Goal: Browse casually: Explore the website without a specific task or goal

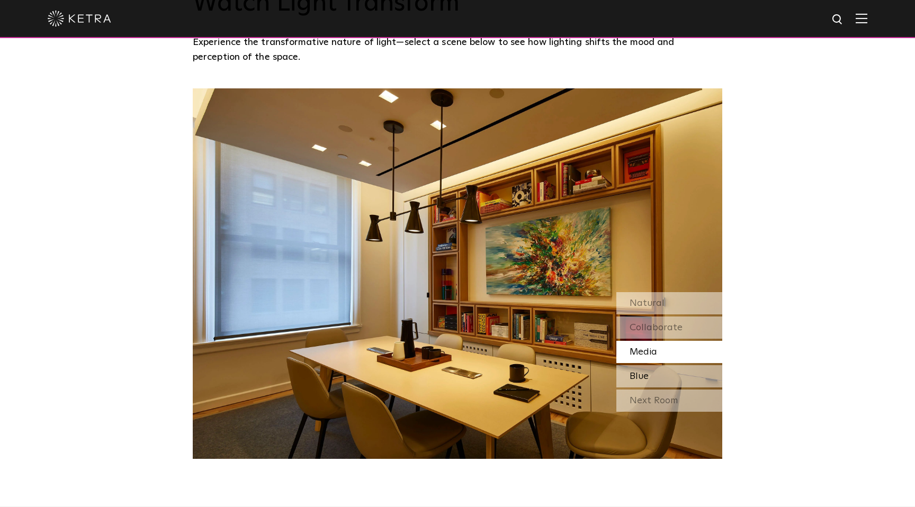
click at [660, 376] on div "Blue" at bounding box center [669, 376] width 106 height 22
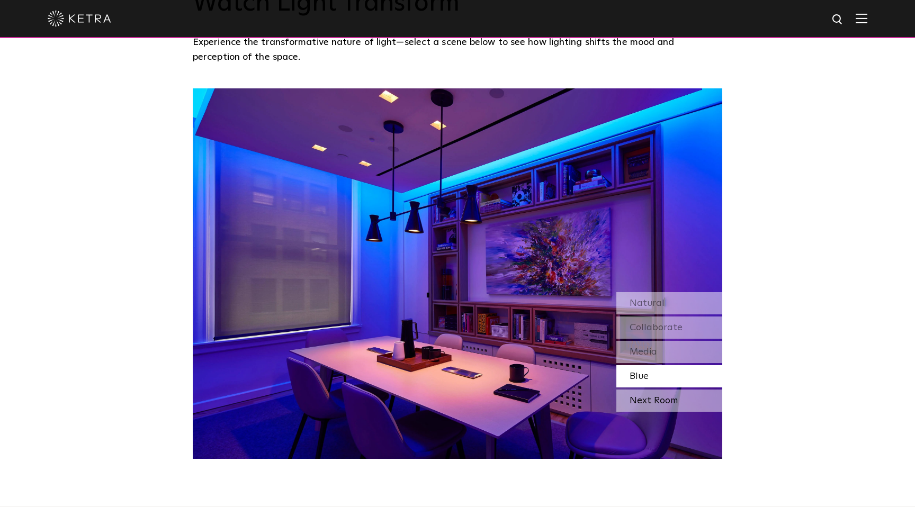
click at [662, 398] on div "Next Room" at bounding box center [669, 401] width 106 height 22
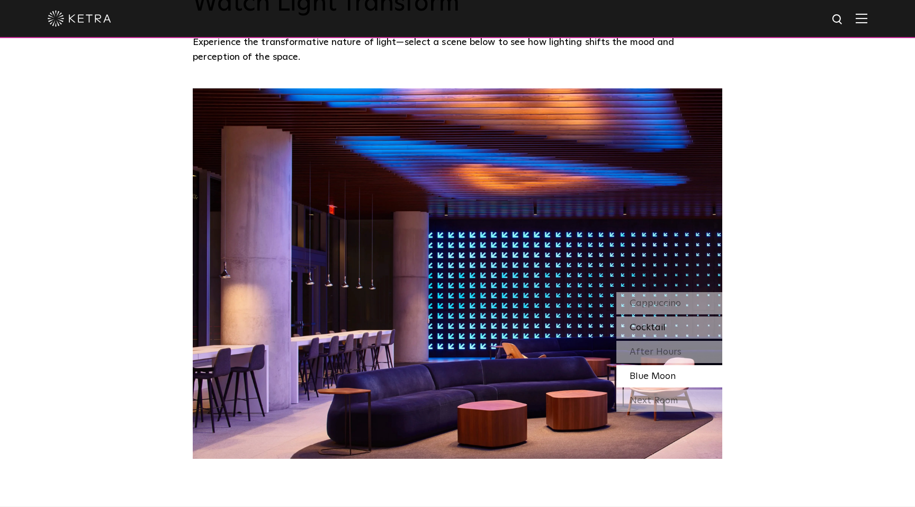
click at [647, 329] on span "Cocktail" at bounding box center [648, 328] width 36 height 10
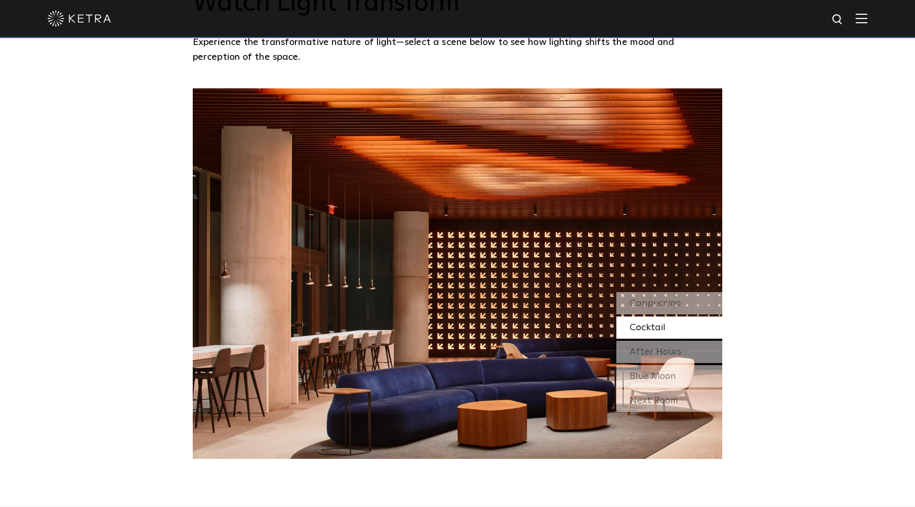
scroll to position [941, 0]
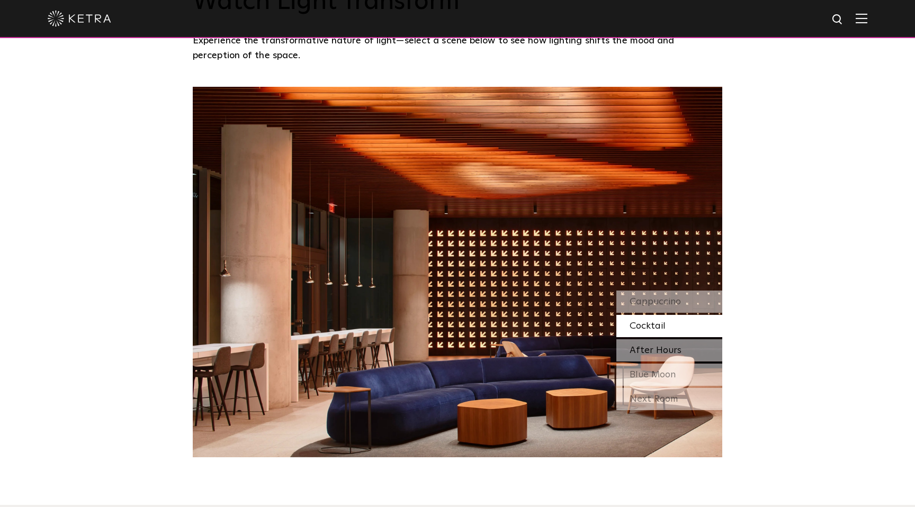
click at [666, 349] on span "After Hours" at bounding box center [656, 351] width 52 height 10
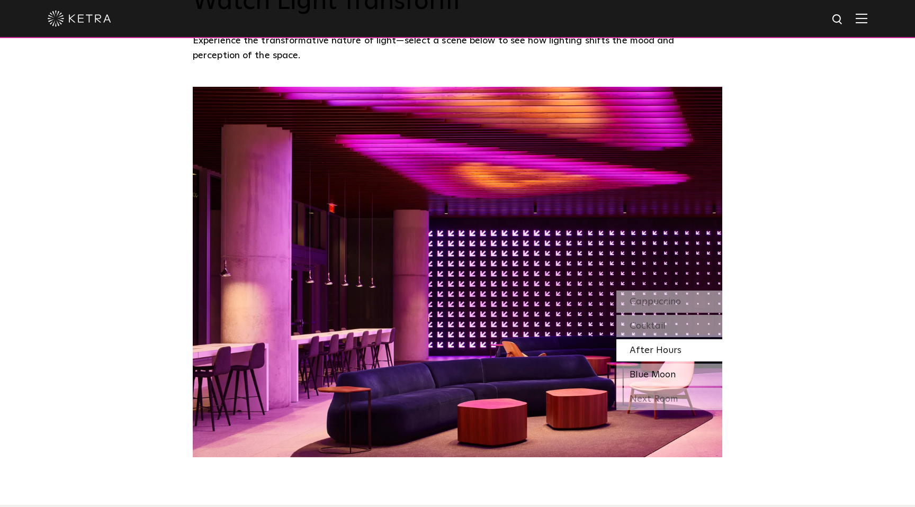
click at [656, 376] on span "Blue Moon" at bounding box center [653, 375] width 46 height 10
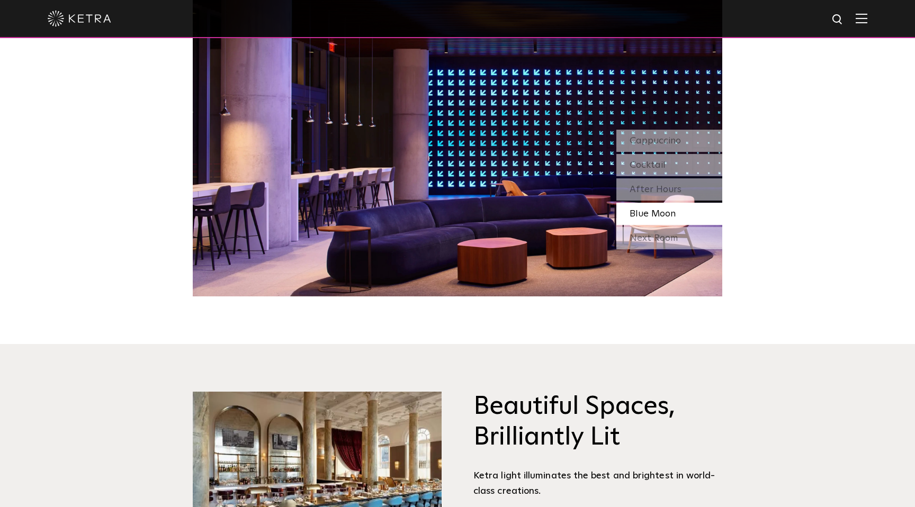
scroll to position [1068, 0]
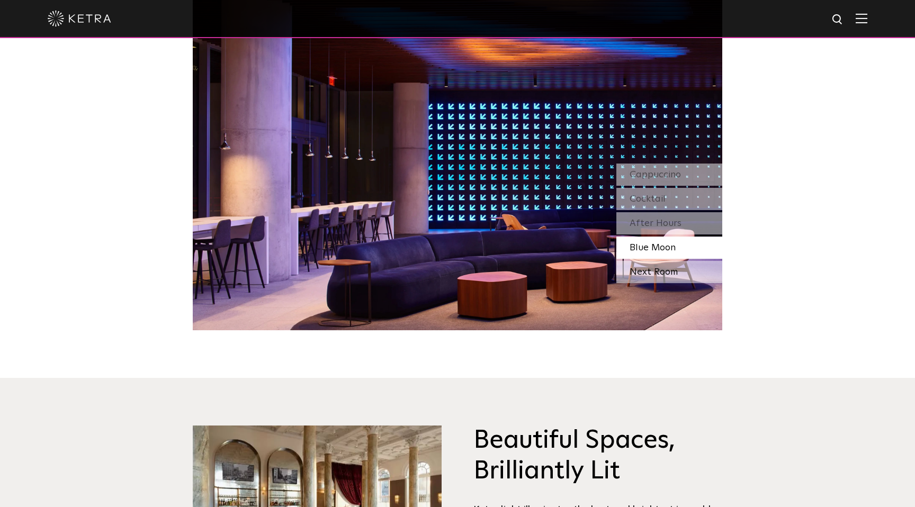
click at [679, 272] on div "Next Room" at bounding box center [669, 272] width 106 height 22
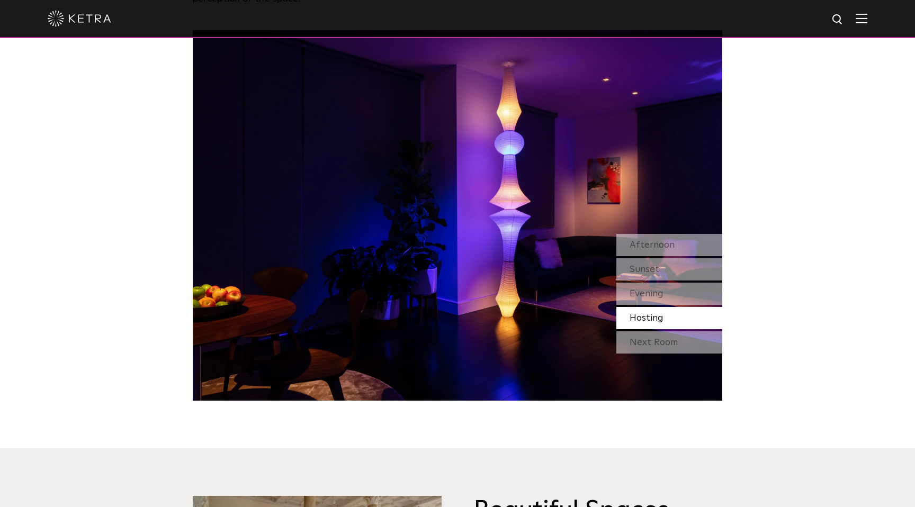
scroll to position [987, 0]
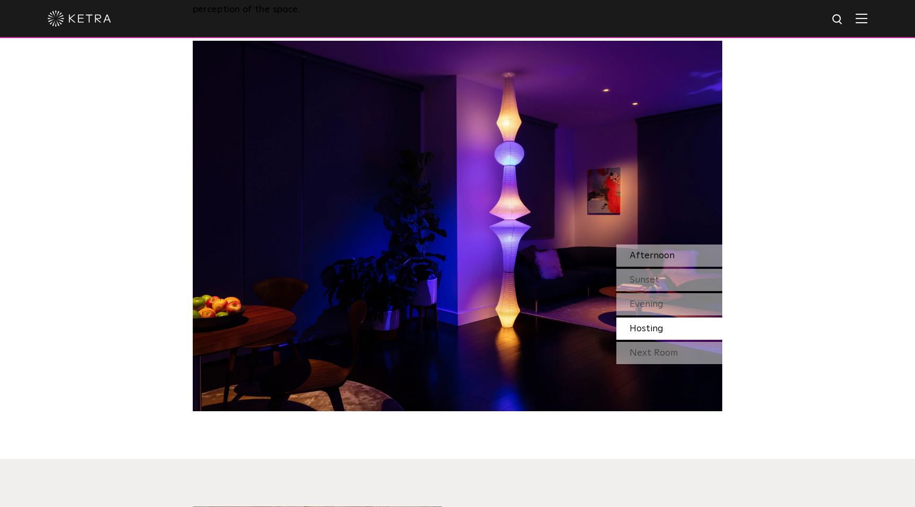
click at [660, 256] on span "Afternoon" at bounding box center [652, 256] width 45 height 10
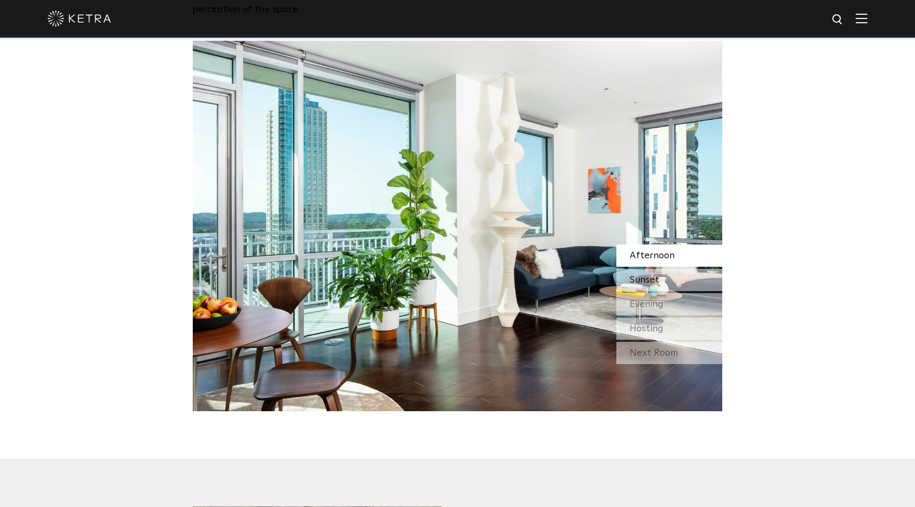
click at [644, 276] on span "Sunset" at bounding box center [645, 280] width 30 height 10
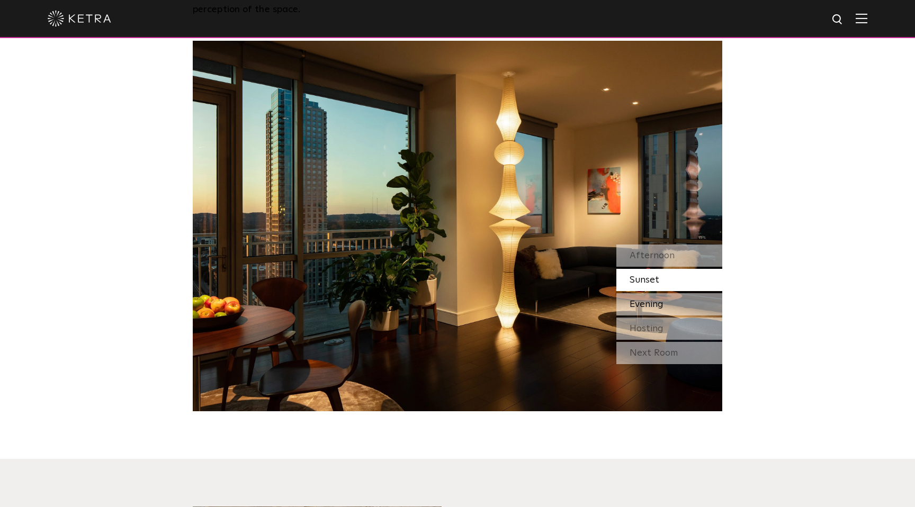
click at [648, 307] on span "Evening" at bounding box center [647, 305] width 34 height 10
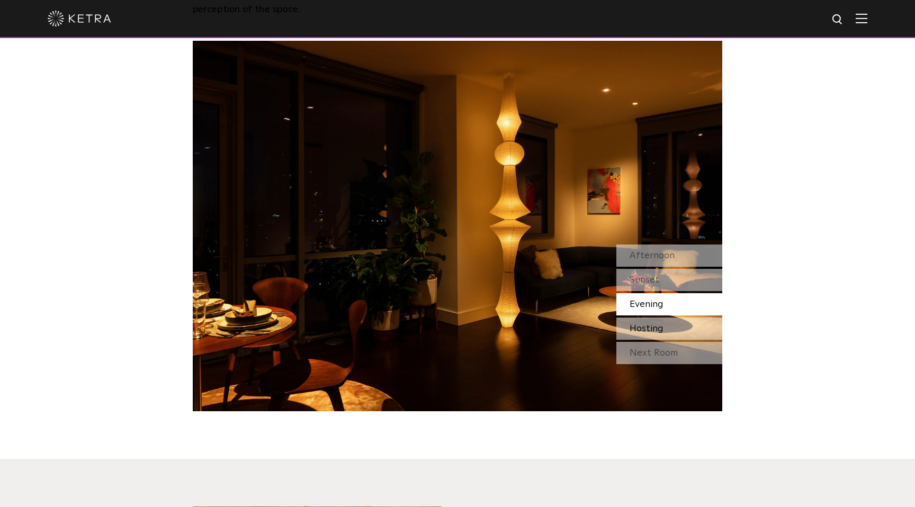
click at [642, 331] on span "Hosting" at bounding box center [647, 329] width 34 height 10
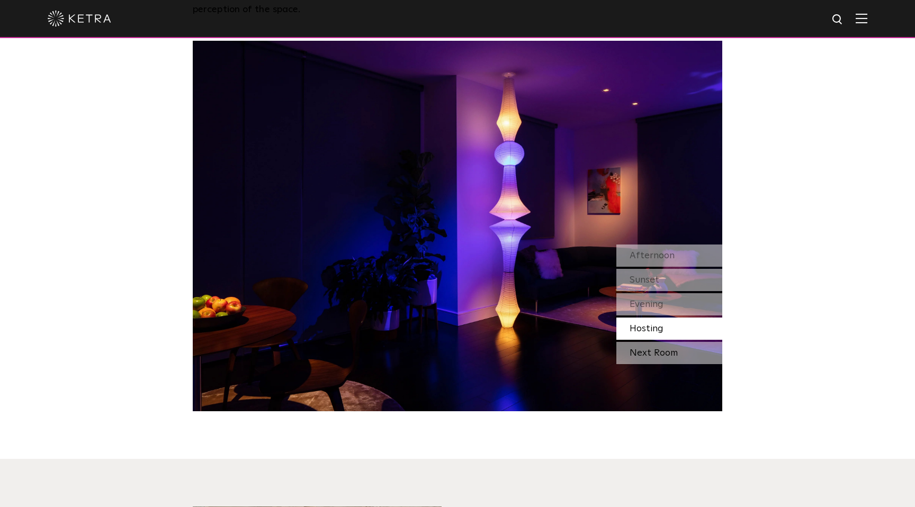
click at [666, 353] on div "Next Room" at bounding box center [669, 353] width 106 height 22
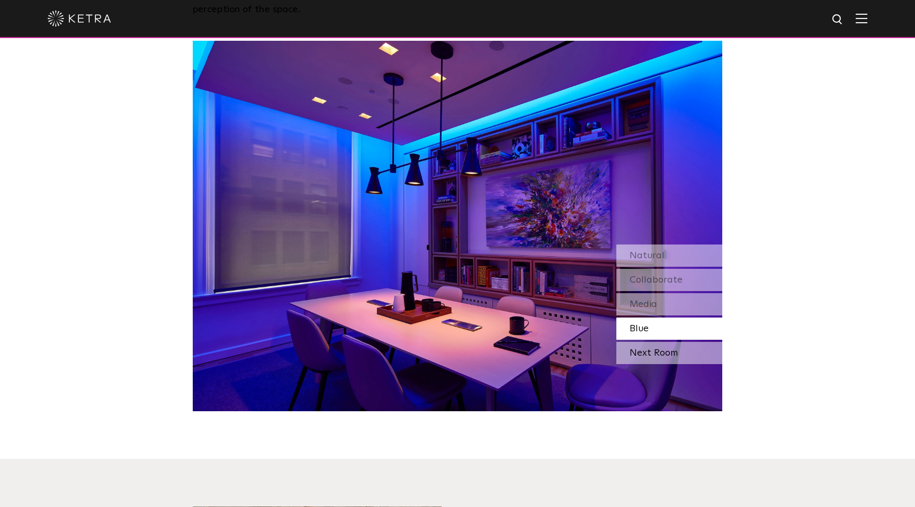
click at [667, 353] on div "Next Room" at bounding box center [669, 353] width 106 height 22
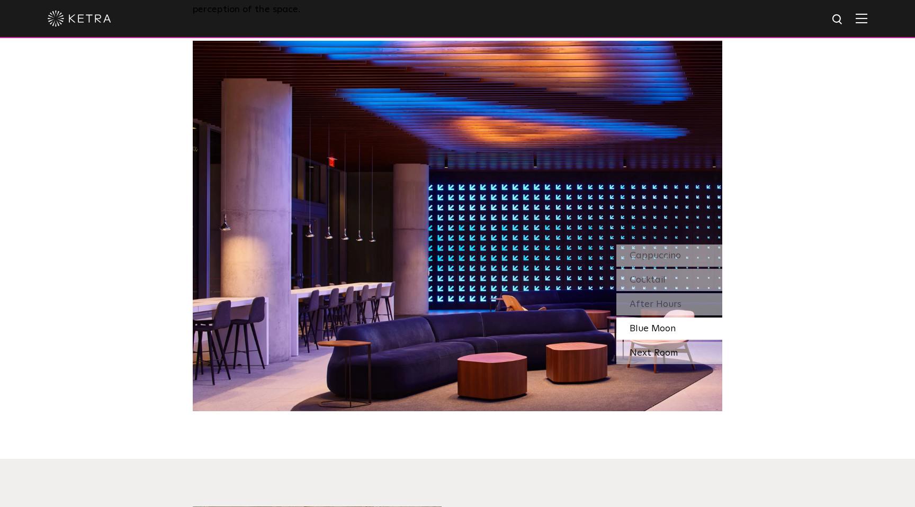
click at [666, 356] on div "Next Room" at bounding box center [669, 353] width 106 height 22
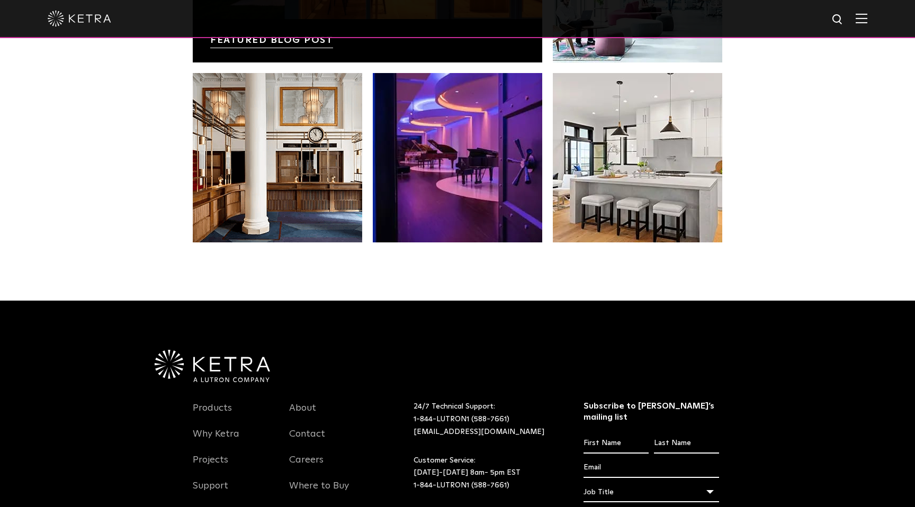
scroll to position [2138, 0]
